Goal: Information Seeking & Learning: Find specific page/section

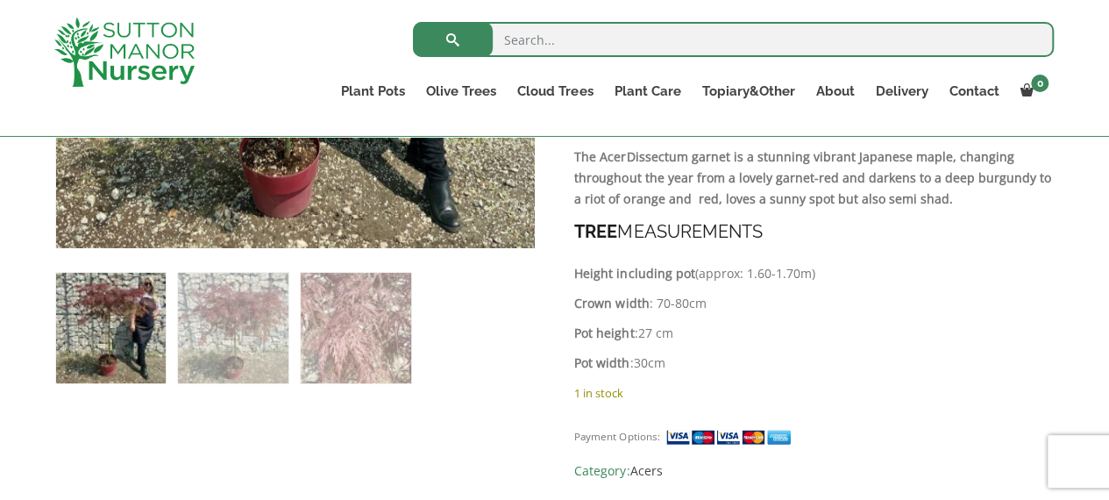
scroll to position [877, 0]
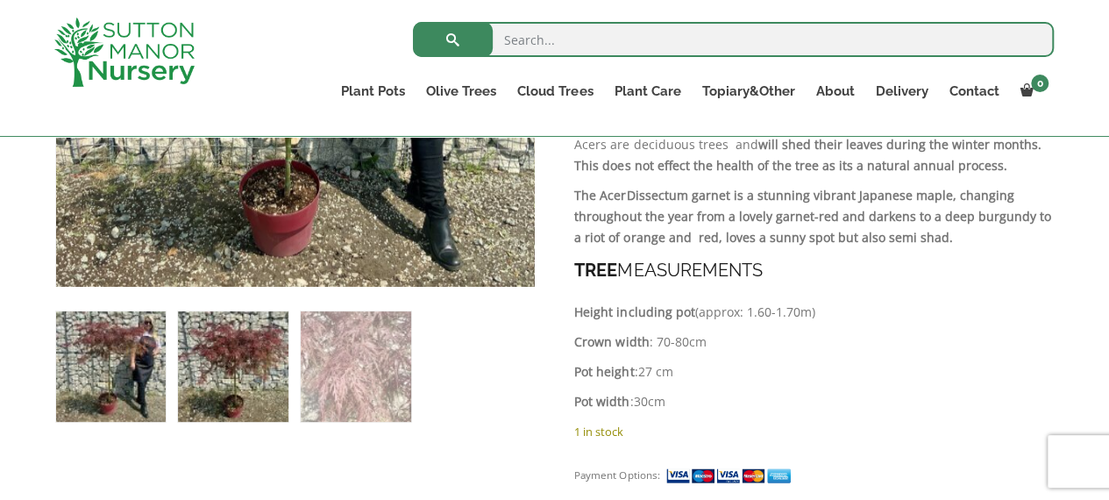
click at [274, 372] on img at bounding box center [233, 366] width 110 height 110
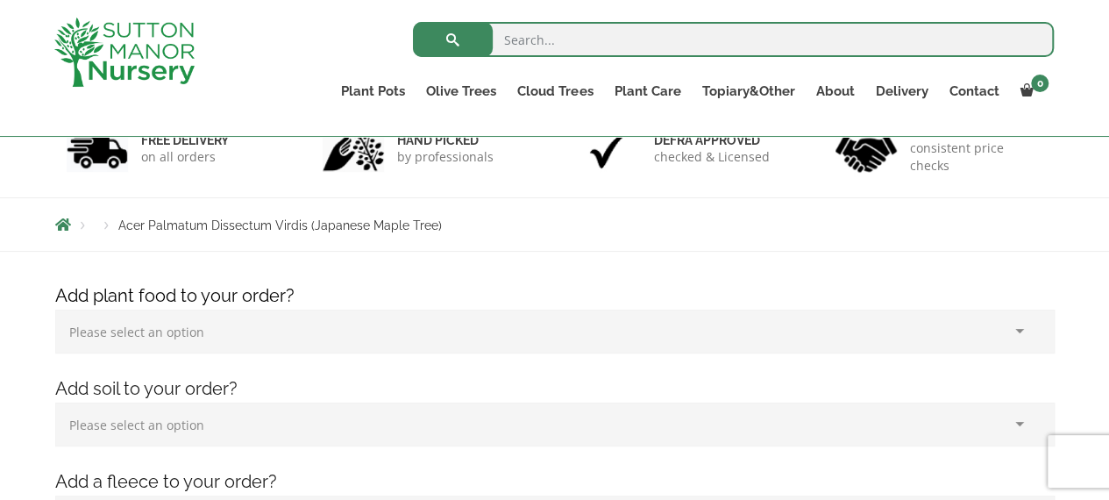
scroll to position [0, 0]
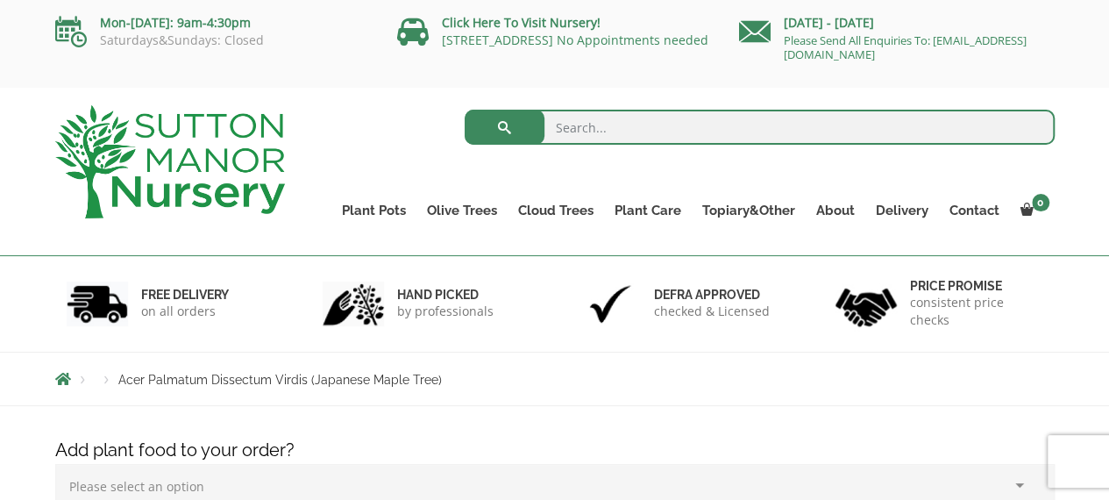
click at [634, 120] on input "search" at bounding box center [760, 127] width 590 height 35
type input "acer standard"
click at [465, 110] on button "submit" at bounding box center [505, 127] width 80 height 35
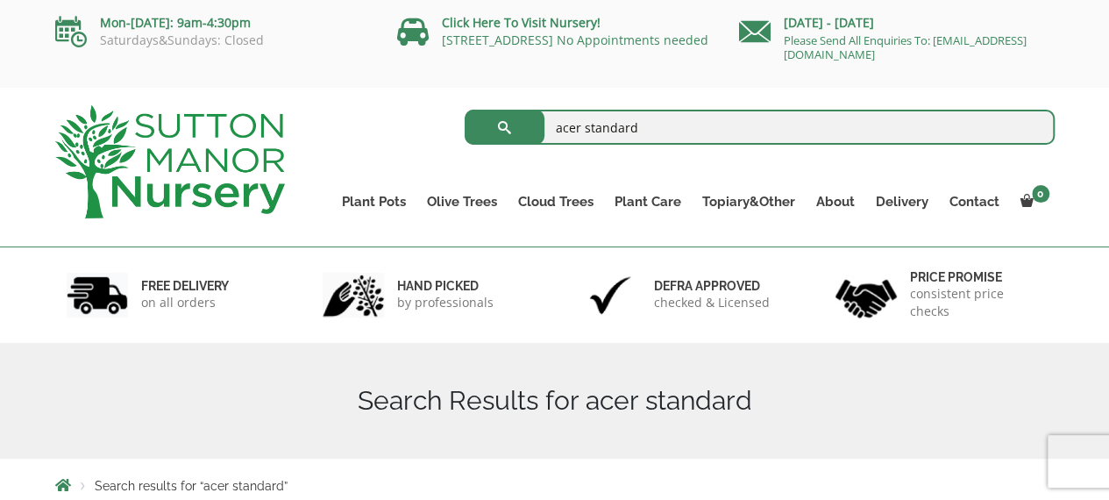
drag, startPoint x: 647, startPoint y: 127, endPoint x: 592, endPoint y: 125, distance: 55.3
click at [587, 123] on input "acer standard" at bounding box center [760, 127] width 590 height 35
type input "acer spalmatum"
click at [465, 110] on button "submit" at bounding box center [505, 127] width 80 height 35
click at [590, 124] on input "acer spalmatum" at bounding box center [760, 127] width 590 height 35
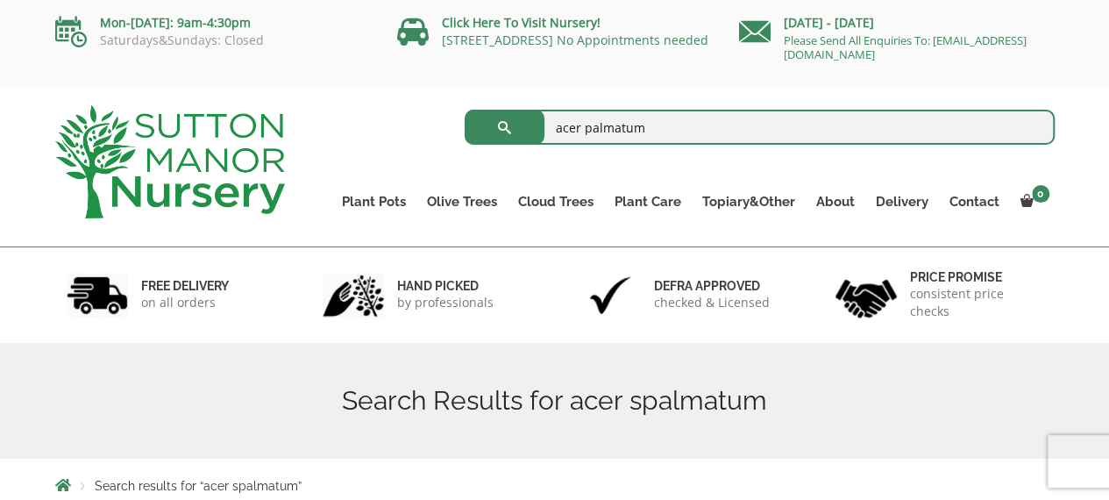
type input "acer palmatum"
click at [465, 110] on button "submit" at bounding box center [505, 127] width 80 height 35
drag, startPoint x: 655, startPoint y: 124, endPoint x: 508, endPoint y: 122, distance: 146.4
click at [509, 122] on form "acer palmatum Search for:" at bounding box center [760, 127] width 590 height 44
type input "acer"
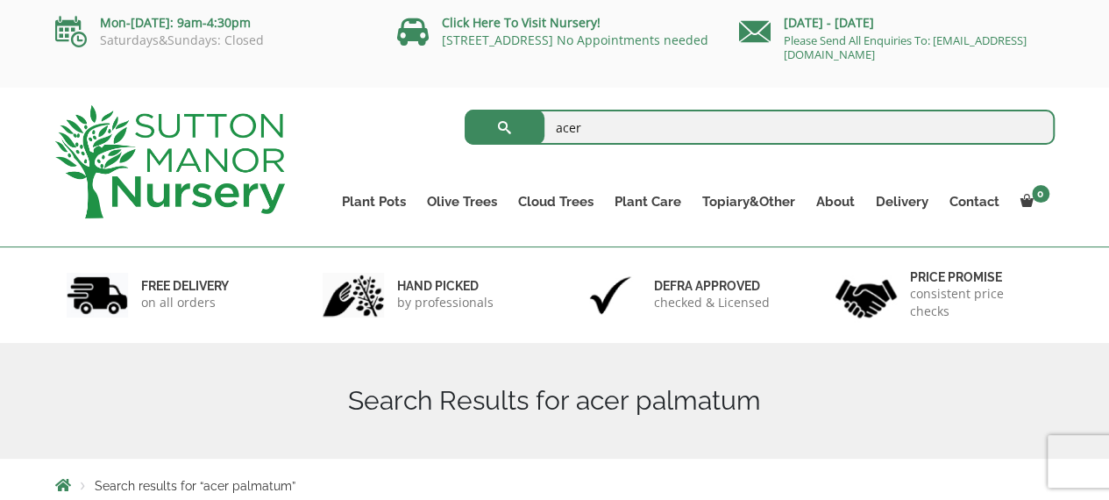
click at [465, 110] on button "submit" at bounding box center [505, 127] width 80 height 35
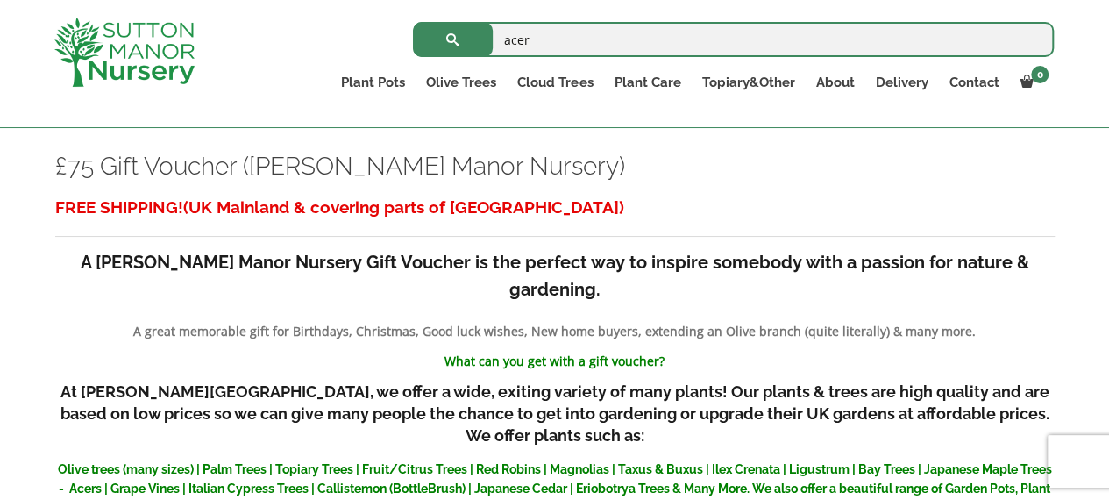
scroll to position [5698, 0]
